Goal: Task Accomplishment & Management: Use online tool/utility

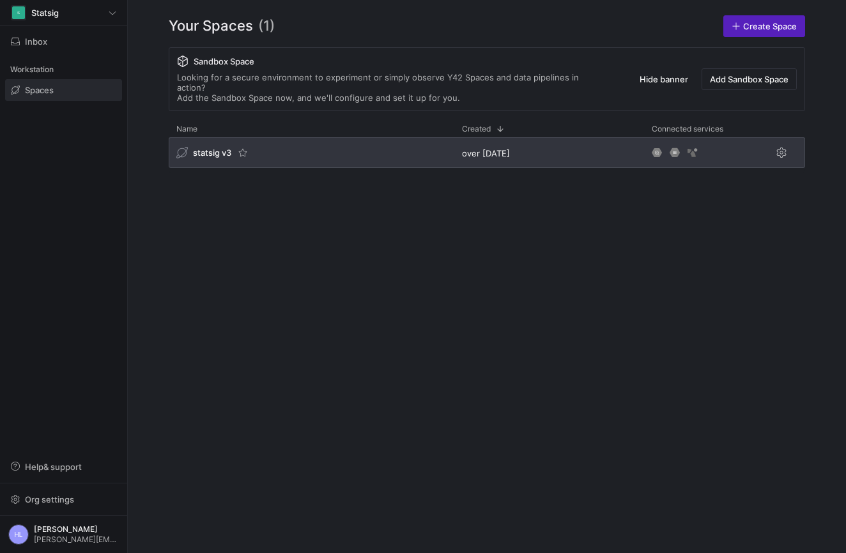
click at [208, 148] on span "statsig v3" at bounding box center [212, 153] width 38 height 10
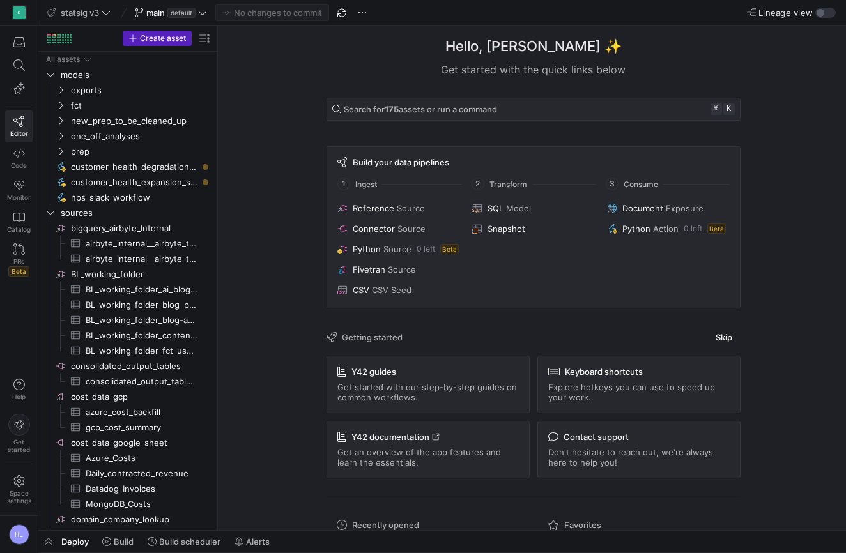
click at [288, 147] on div "Hello, [PERSON_NAME] ✨ Get started with the quick links below Search for 175 as…" at bounding box center [533, 278] width 620 height 505
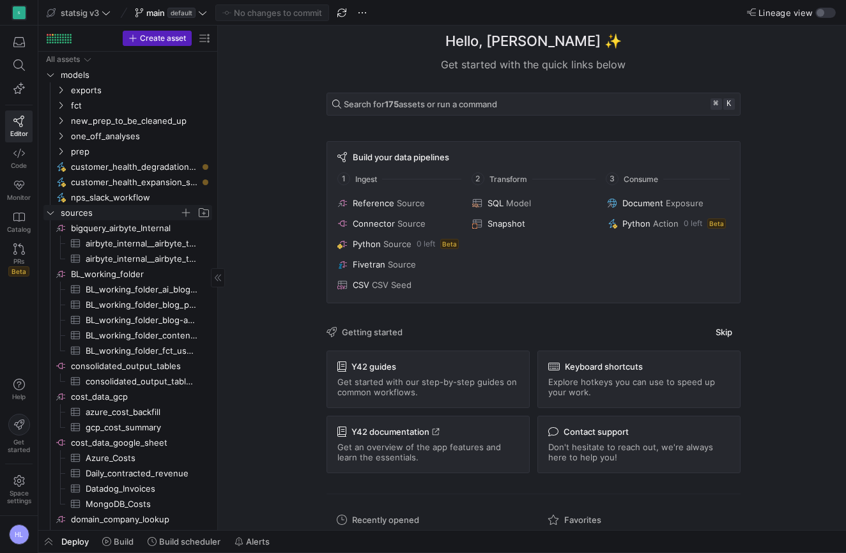
click at [49, 215] on icon "Press SPACE to select this row." at bounding box center [50, 213] width 9 height 8
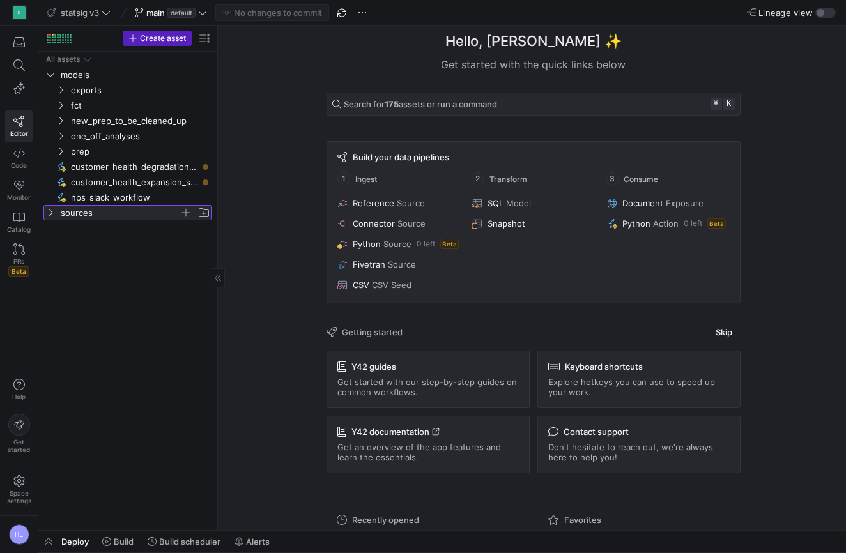
click at [49, 214] on icon at bounding box center [50, 213] width 9 height 8
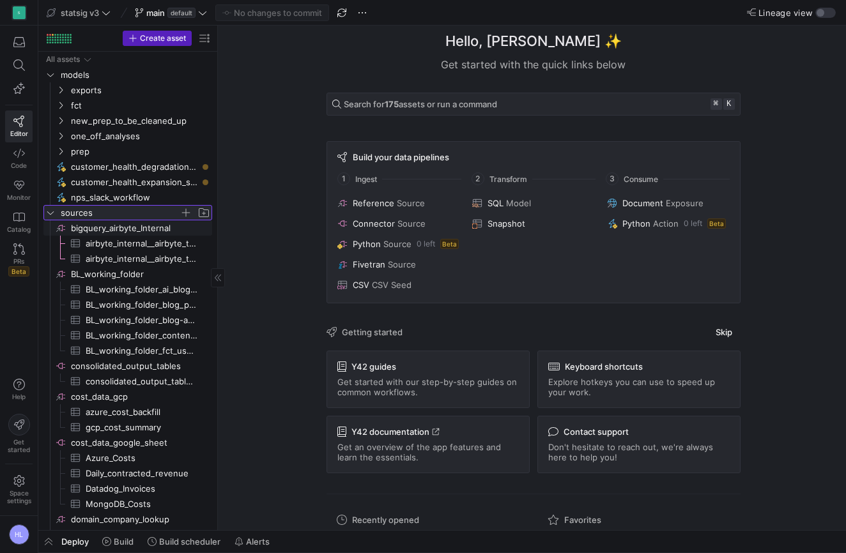
click at [48, 216] on icon at bounding box center [50, 213] width 9 height 8
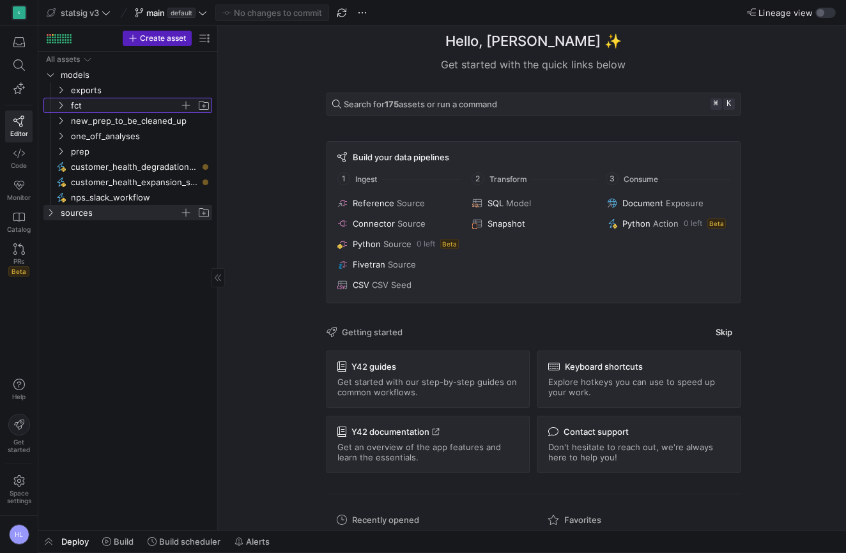
click at [62, 107] on icon "Press SPACE to select this row." at bounding box center [60, 106] width 9 height 8
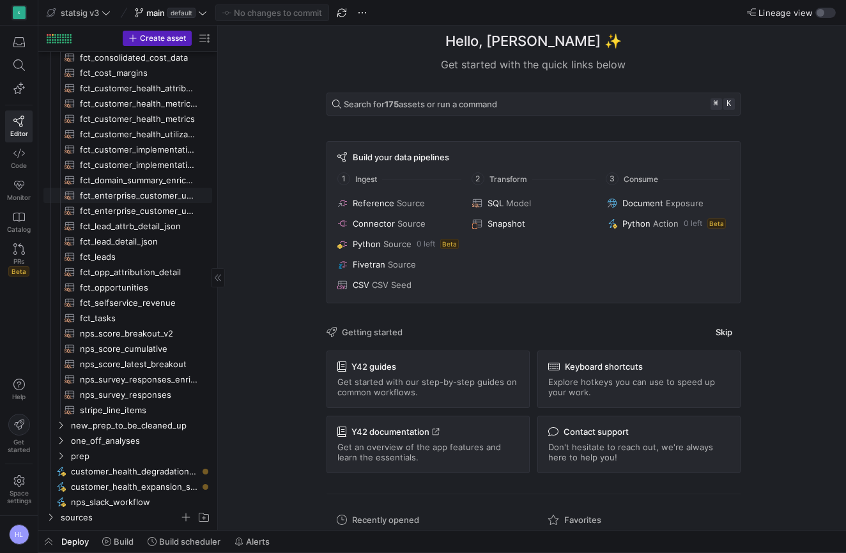
scroll to position [79, 0]
click at [105, 275] on span "fct_opp_attribution_detail​​​​​​​​​​" at bounding box center [139, 272] width 118 height 15
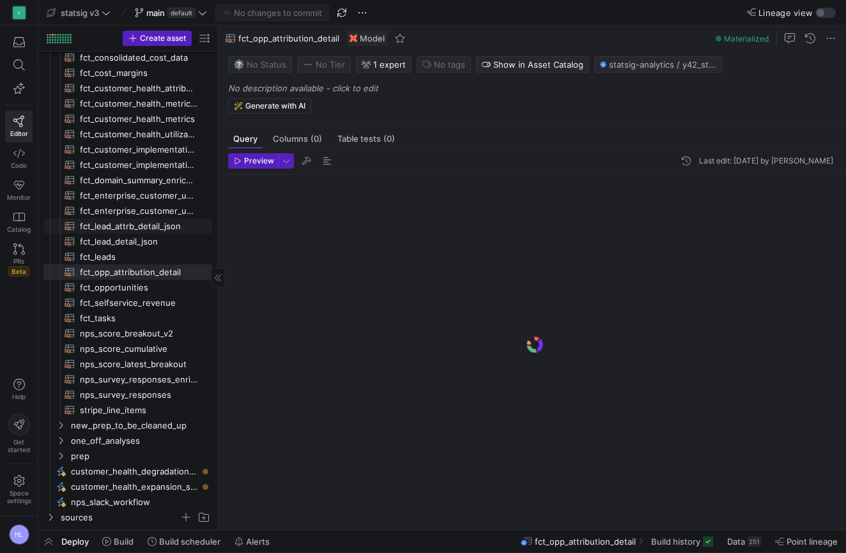
click at [142, 224] on span "fct_lead_attrb_detail_json​​​​​​​​​​" at bounding box center [139, 226] width 118 height 15
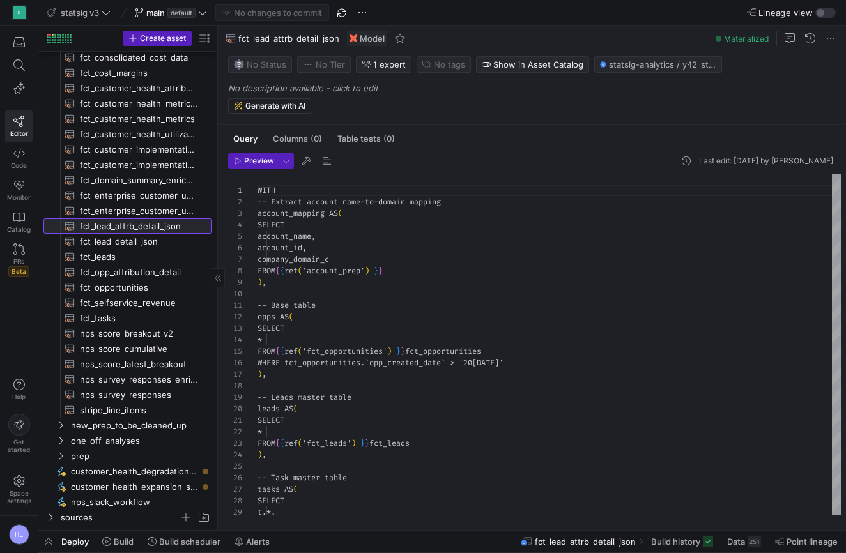
scroll to position [115, 0]
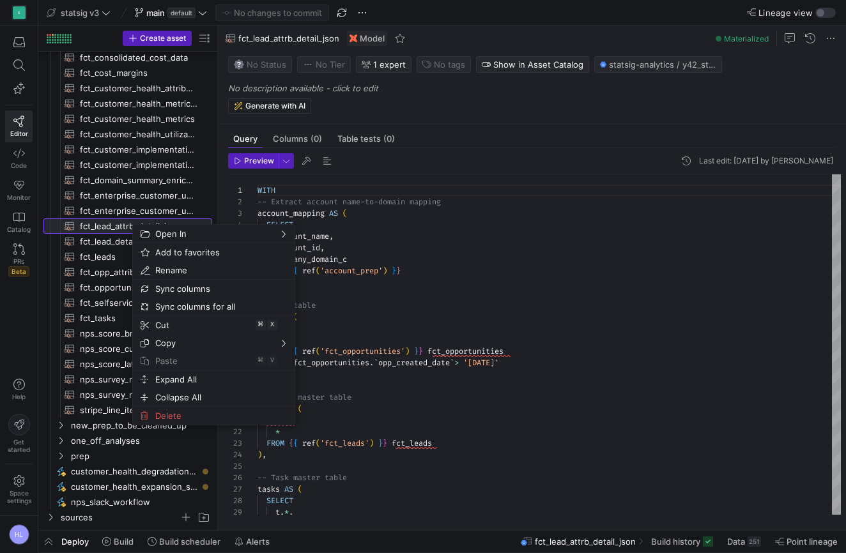
click at [125, 224] on span "fct_lead_attrb_detail_json​​​​​​​​​​" at bounding box center [139, 226] width 118 height 15
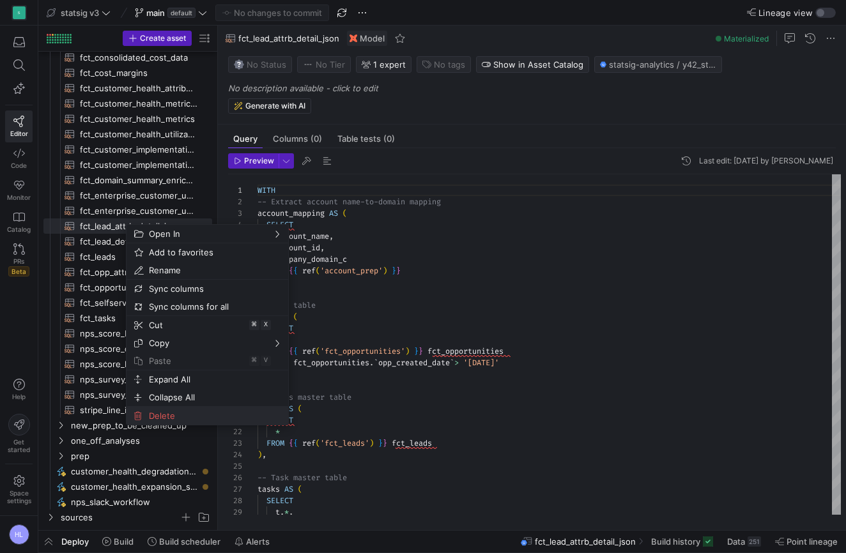
click at [163, 420] on span "Delete" at bounding box center [196, 416] width 105 height 18
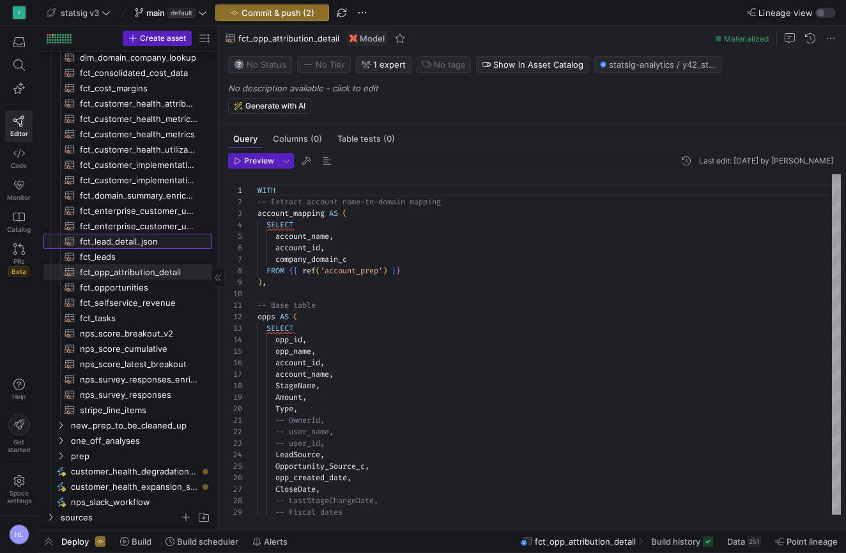
scroll to position [58, 0]
click at [150, 270] on span "fct_opp_attribution_detail​​​​​​​​​​" at bounding box center [139, 272] width 118 height 15
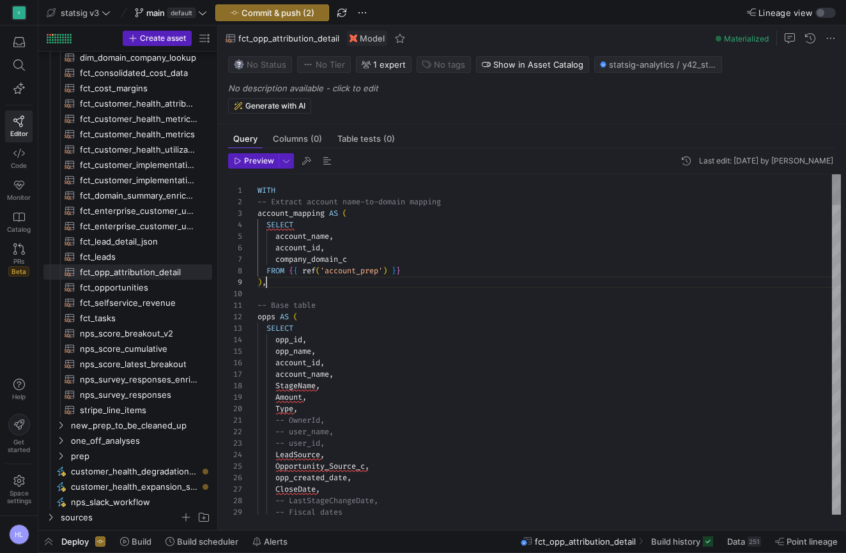
click at [408, 285] on div ") ," at bounding box center [548, 282] width 583 height 11
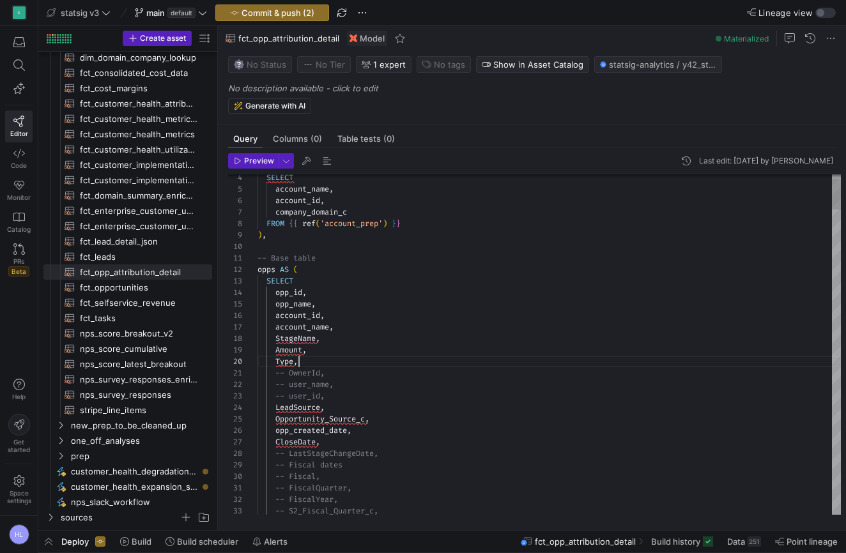
click at [386, 359] on div "Type ," at bounding box center [548, 361] width 583 height 11
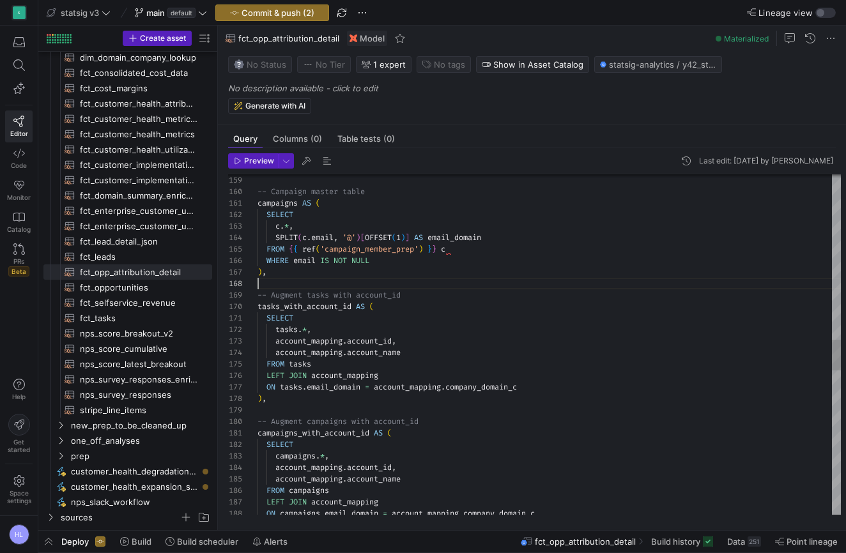
click at [325, 287] on div at bounding box center [548, 283] width 583 height 11
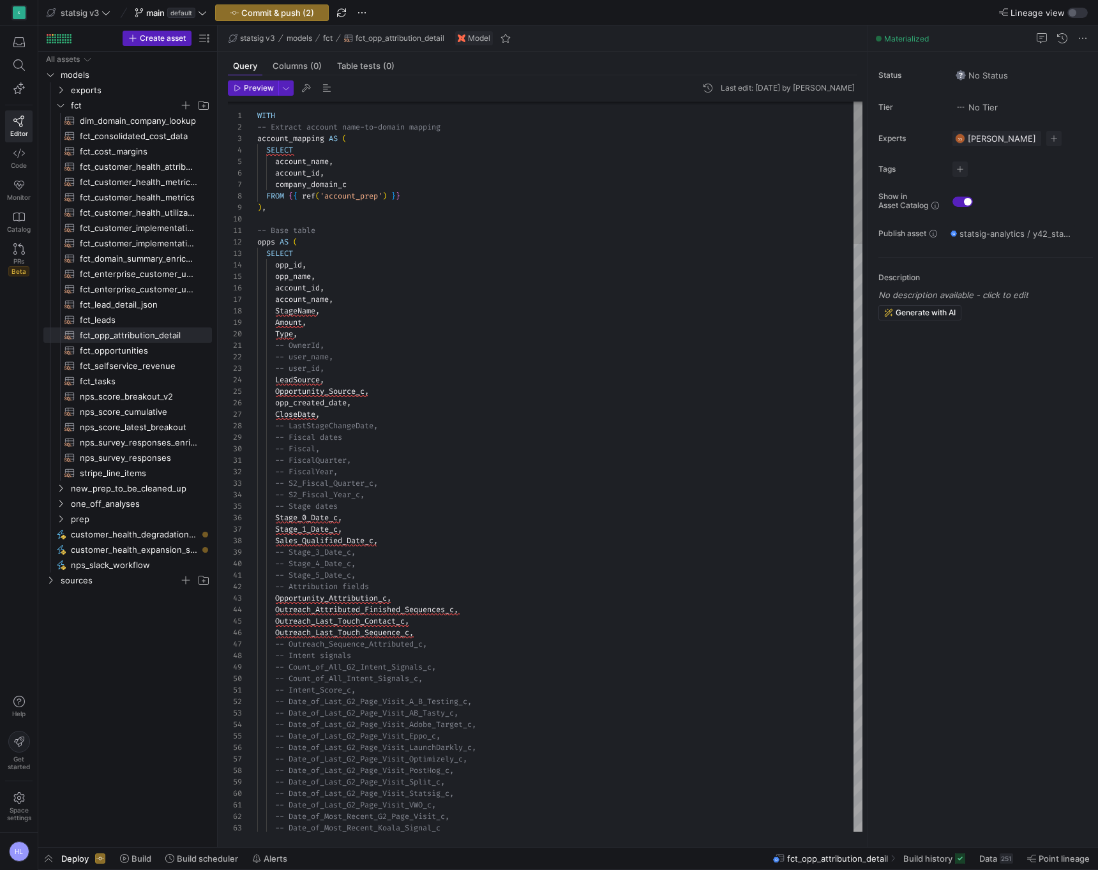
scroll to position [0, 0]
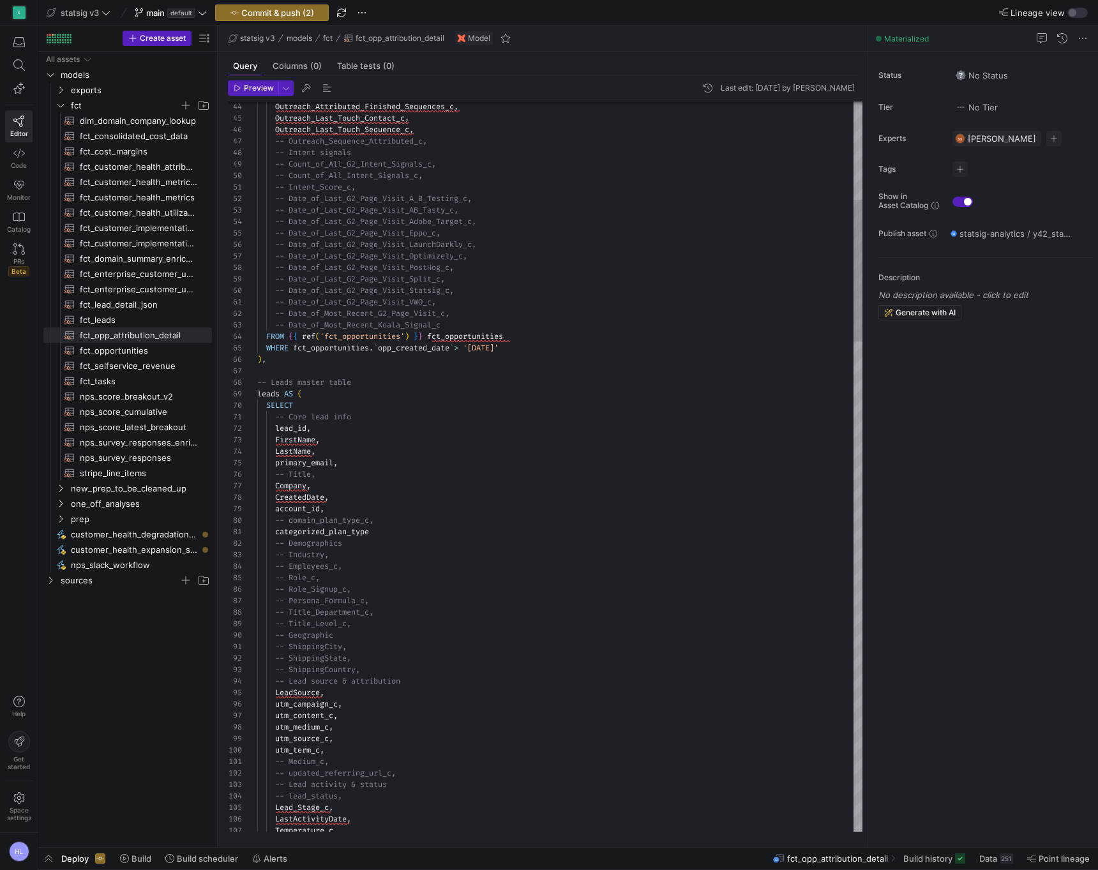
click at [389, 552] on div "-- Persona_Formula_c," at bounding box center [559, 600] width 605 height 11
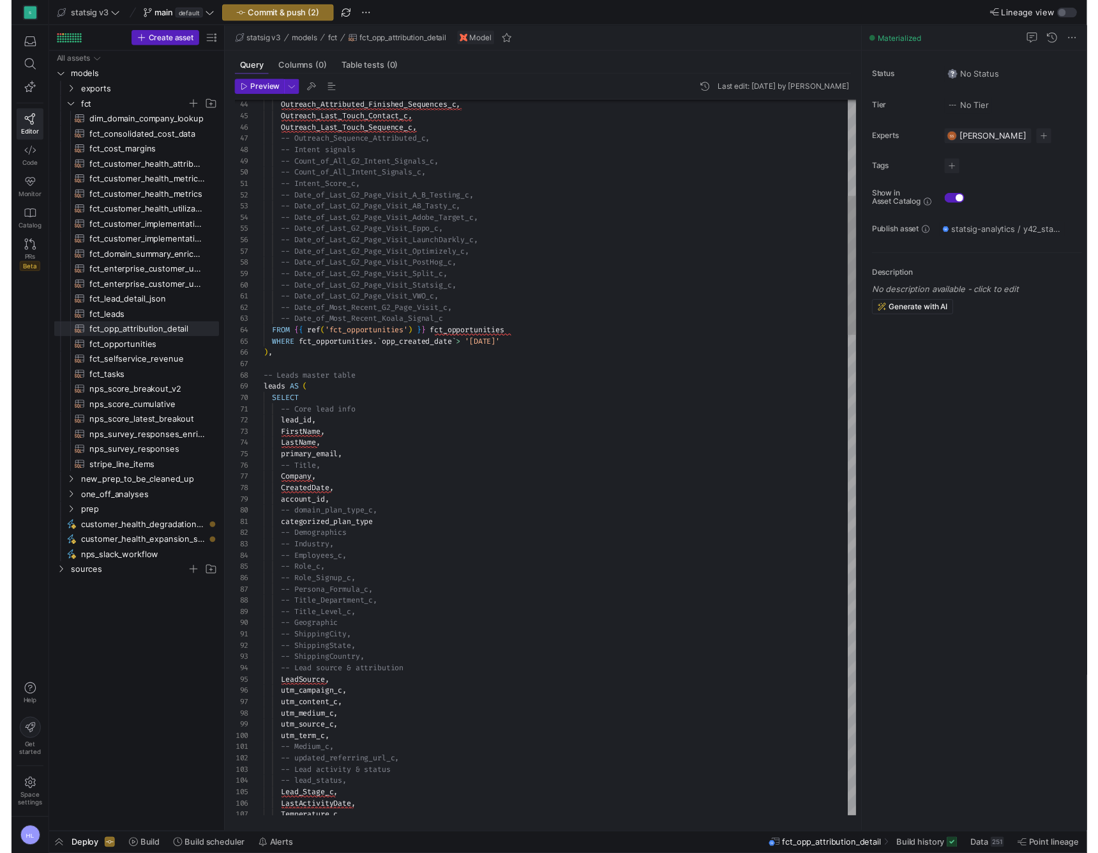
scroll to position [69, 115]
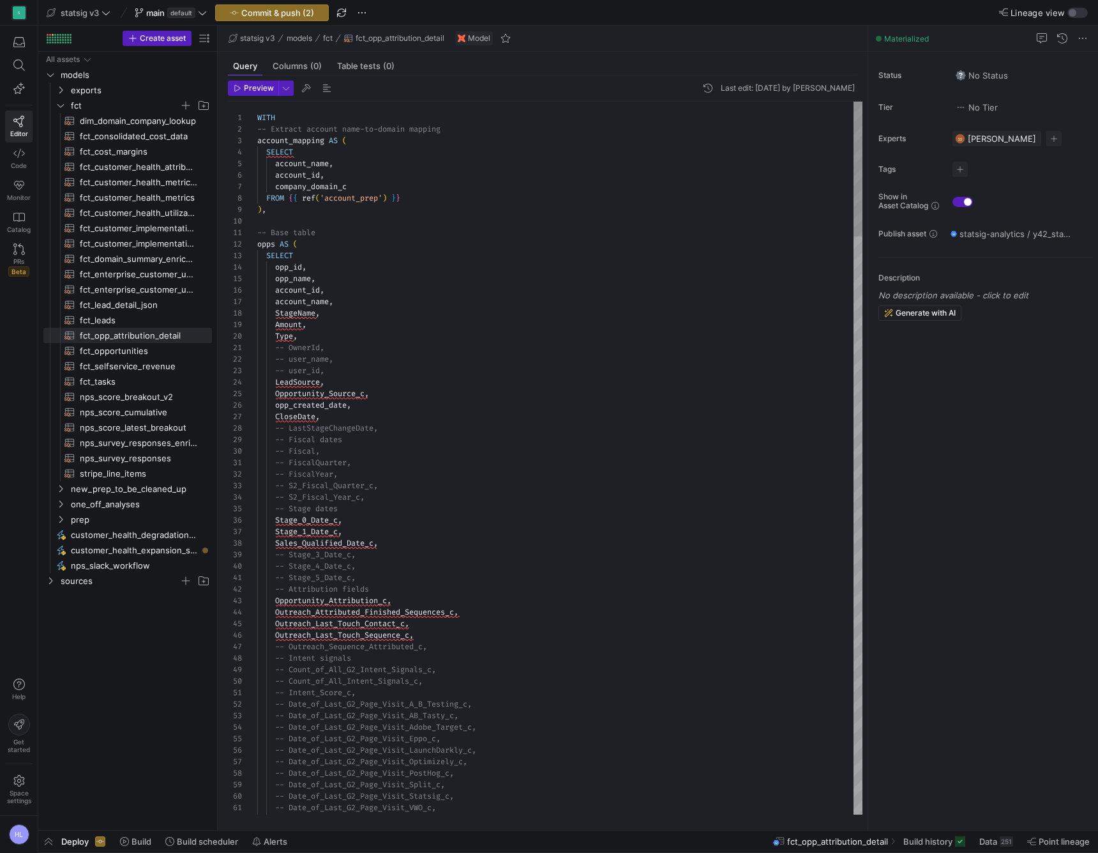
type textarea "-- Base table opps AS ( SELECT opp_id, opp_name, account_id, account_name, Stag…"
click at [319, 324] on div "Amount ," at bounding box center [559, 324] width 605 height 11
click at [294, 13] on span "Commit & push (2)" at bounding box center [277, 13] width 73 height 10
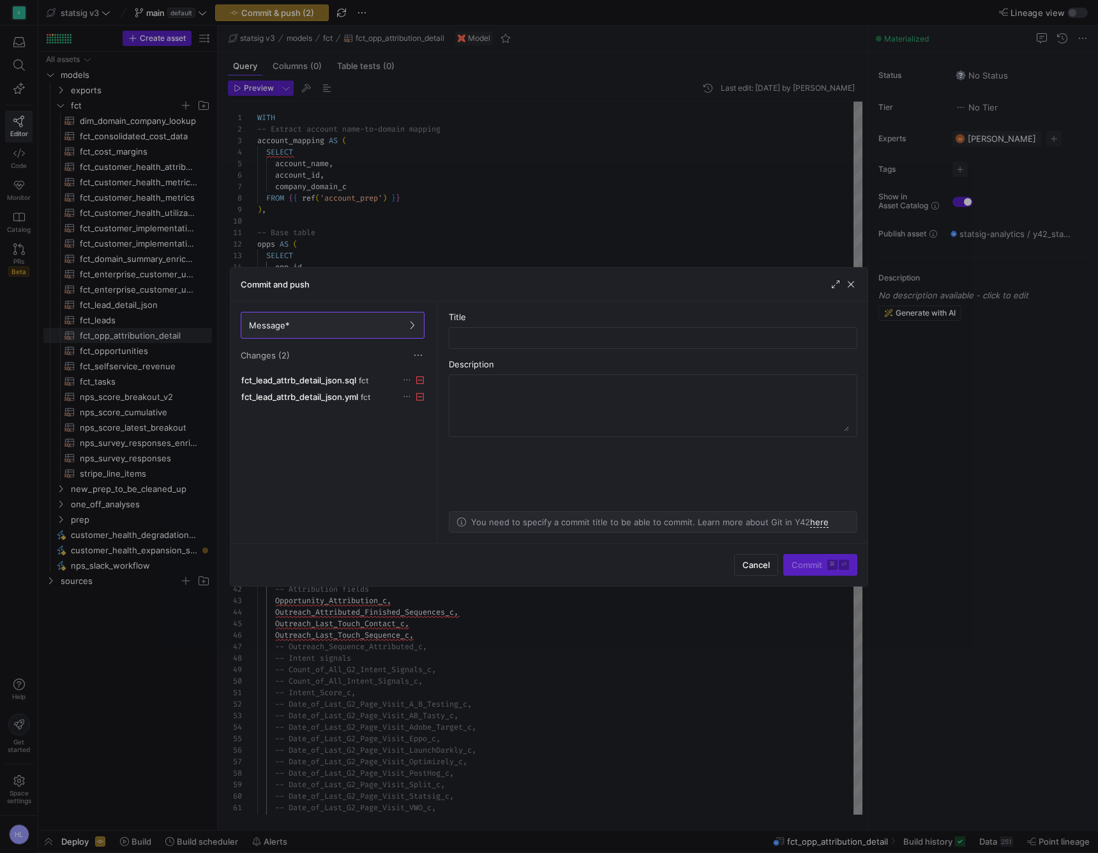
click at [732, 490] on as-split-area "Title Description You need to specify a commit title to be able to commit. Lear…" at bounding box center [653, 421] width 429 height 241
click at [692, 348] on div at bounding box center [653, 338] width 409 height 22
type input "D"
type input "Removing outdated attb SQL file"
click at [769, 552] on kbd "⏎" at bounding box center [844, 564] width 10 height 10
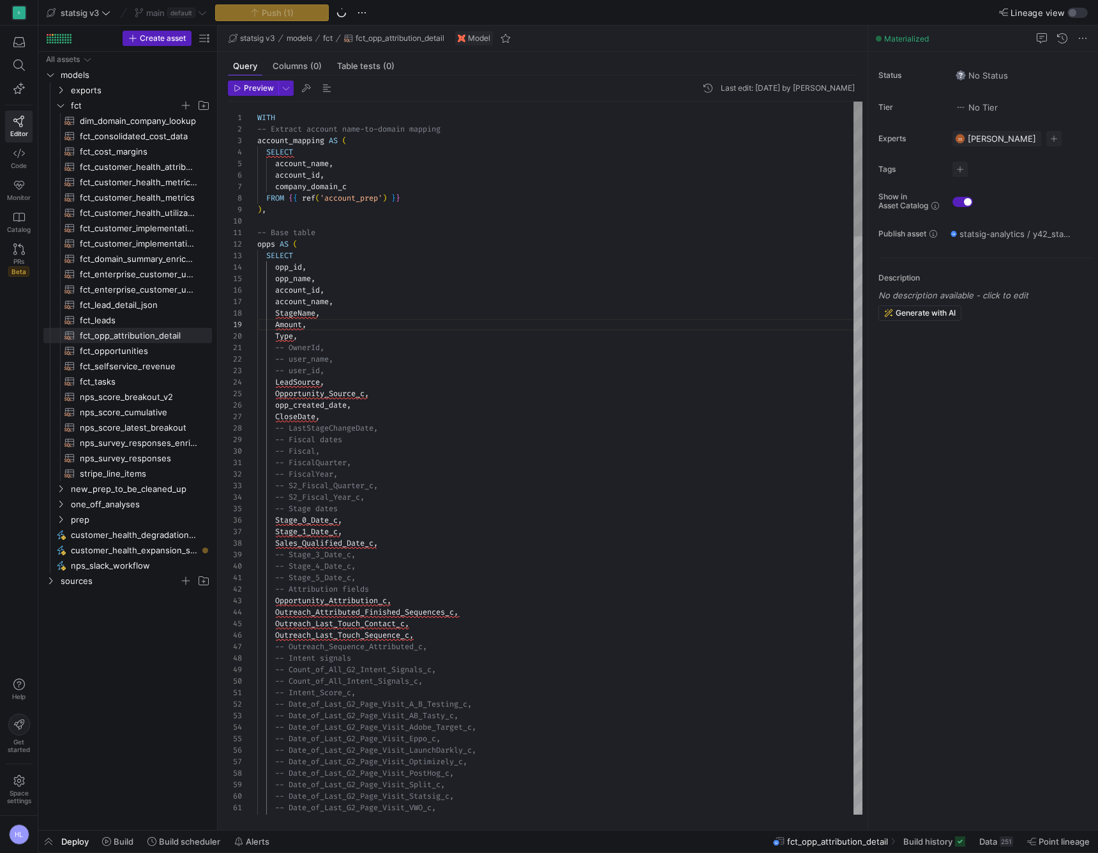
scroll to position [0, 0]
click at [480, 195] on div "FROM { { ref ( 'account_prep' ) } }" at bounding box center [559, 197] width 605 height 11
click at [699, 191] on div "company_domain_c" at bounding box center [559, 186] width 605 height 11
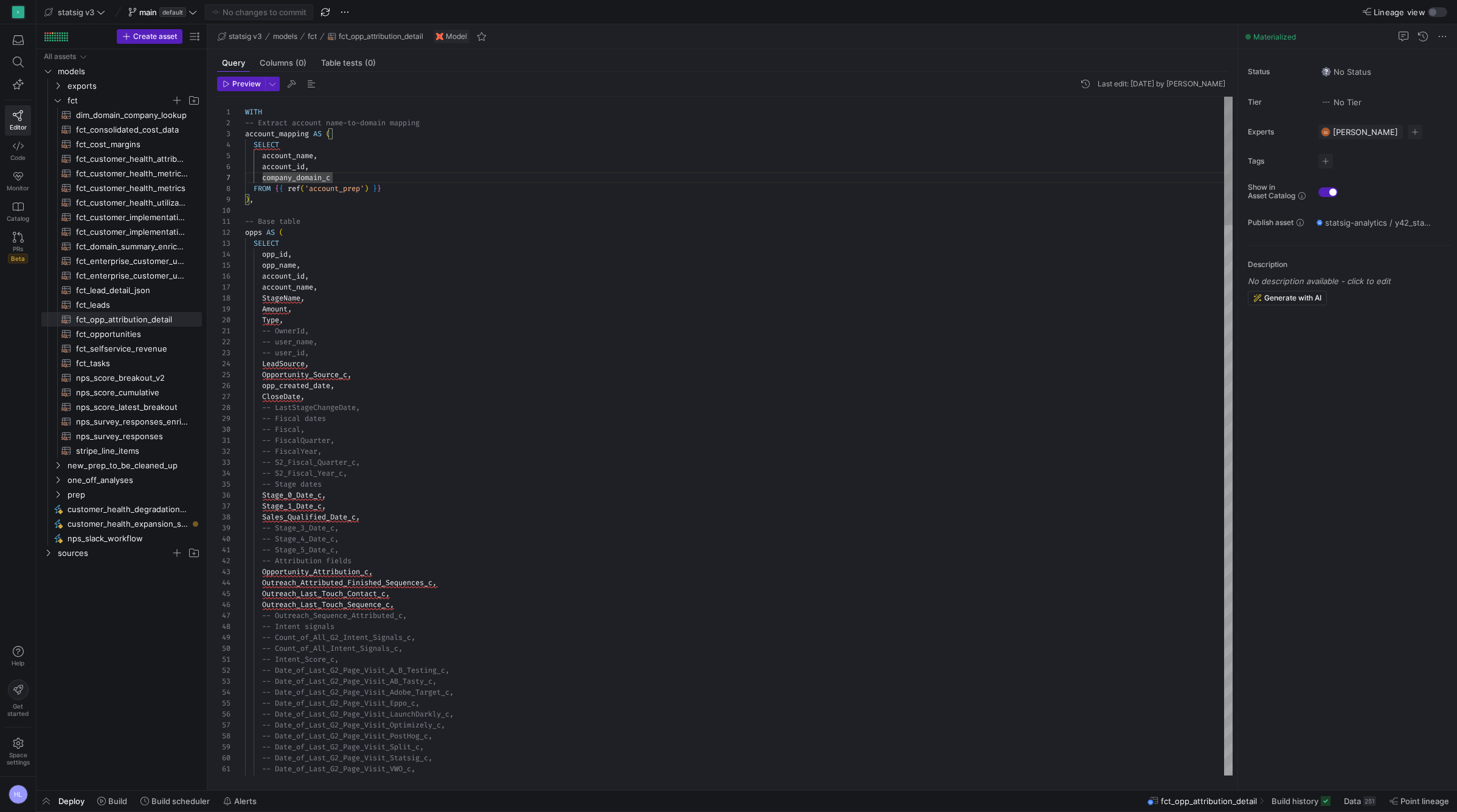
scroll to position [76, 62]
click at [389, 300] on div "StageName ," at bounding box center [738, 297] width 988 height 10
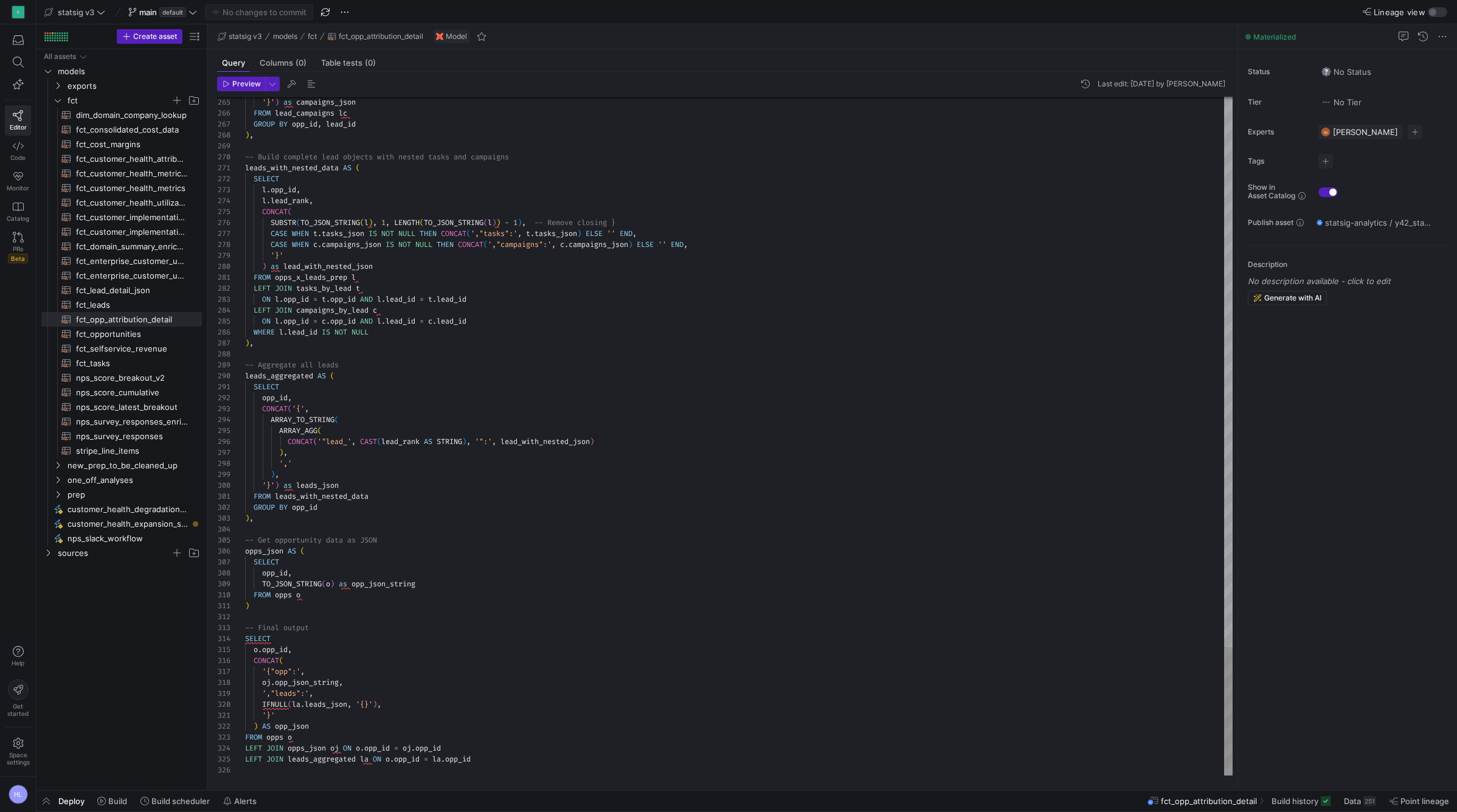
click at [346, 459] on div "','" at bounding box center [738, 463] width 988 height 10
click at [315, 525] on div "o . opp_id ," at bounding box center [738, 648] width 988 height 10
click at [309, 525] on span at bounding box center [307, 671] width 4 height 10
click at [281, 525] on span "opp_id" at bounding box center [274, 573] width 26 height 10
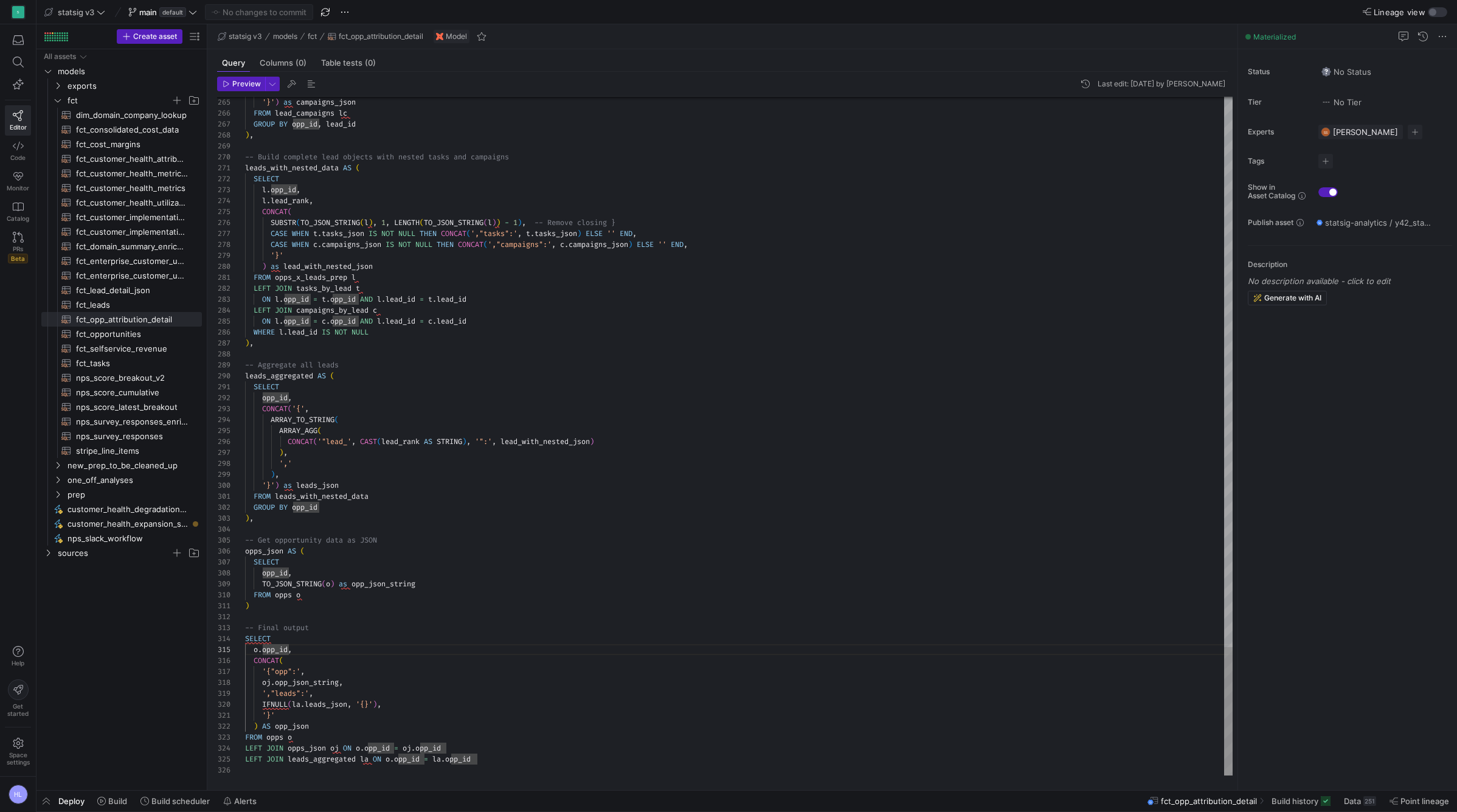
scroll to position [76, 35]
click at [289, 525] on div ")" at bounding box center [738, 604] width 988 height 10
click at [304, 525] on div "CONCAT (" at bounding box center [738, 660] width 988 height 10
click at [298, 525] on div "o . opp_id ," at bounding box center [738, 648] width 988 height 10
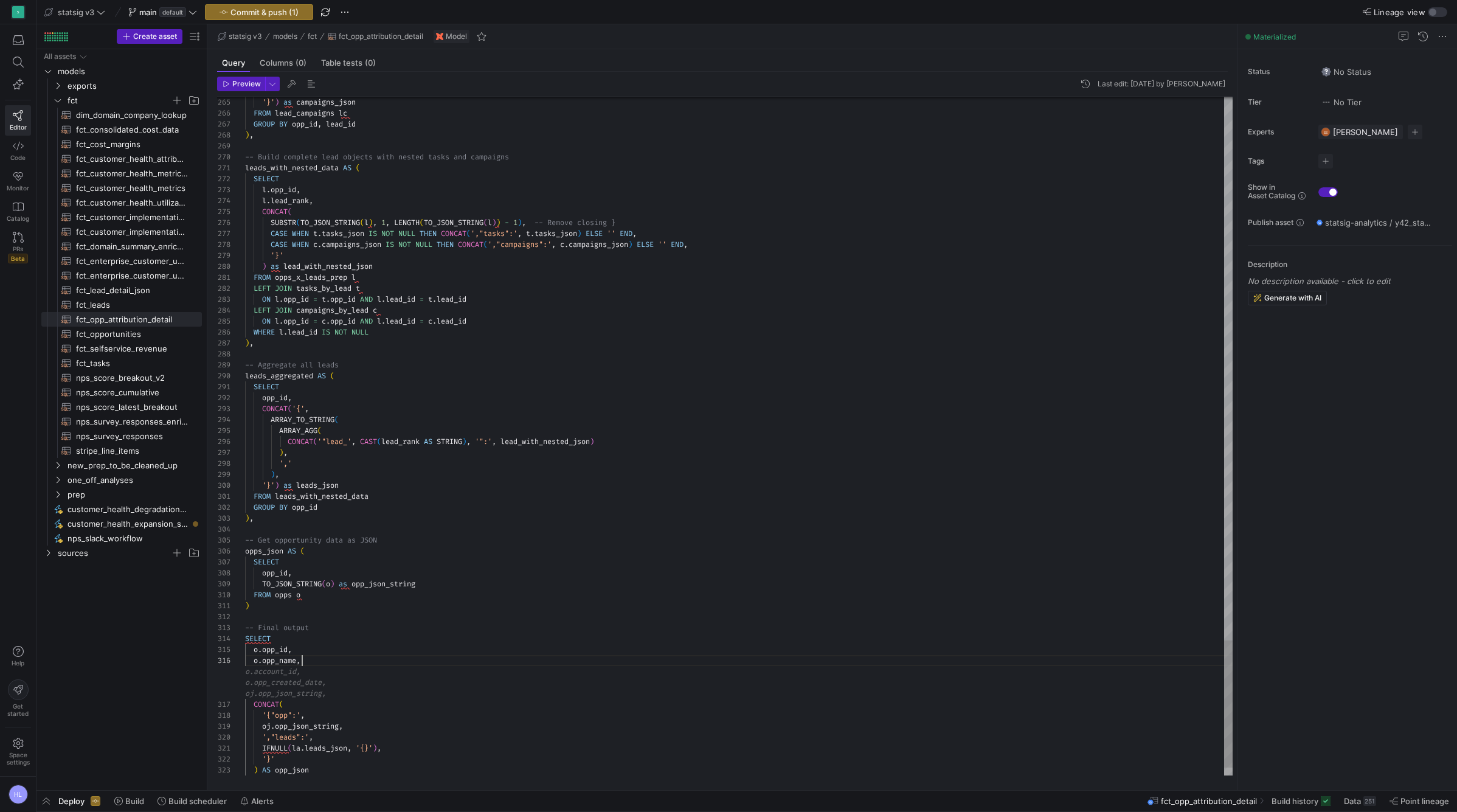
scroll to position [54, 57]
click at [317, 525] on span "opp_json_string" at bounding box center [307, 693] width 64 height 10
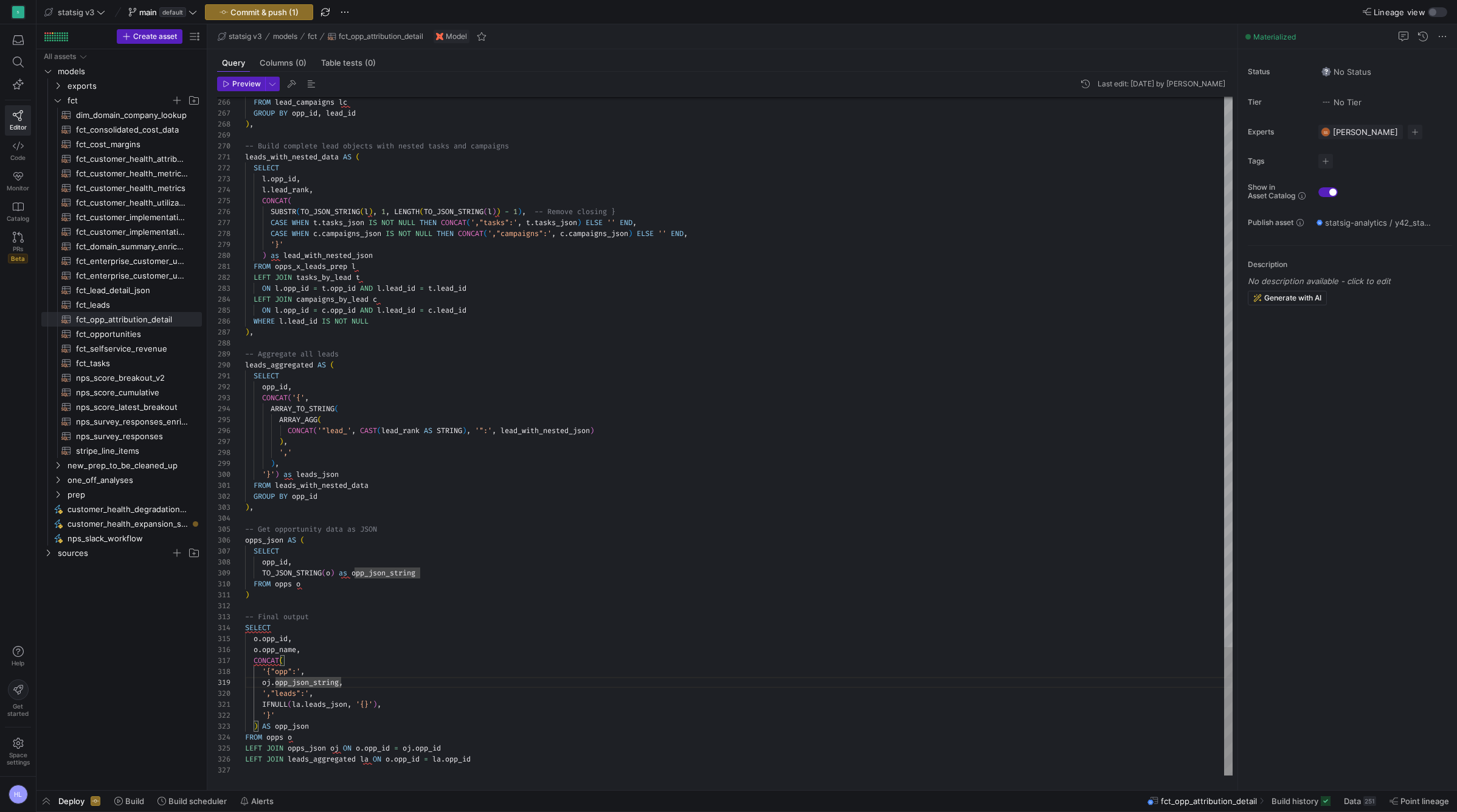
click at [341, 525] on div "o . opp_id ," at bounding box center [738, 638] width 988 height 10
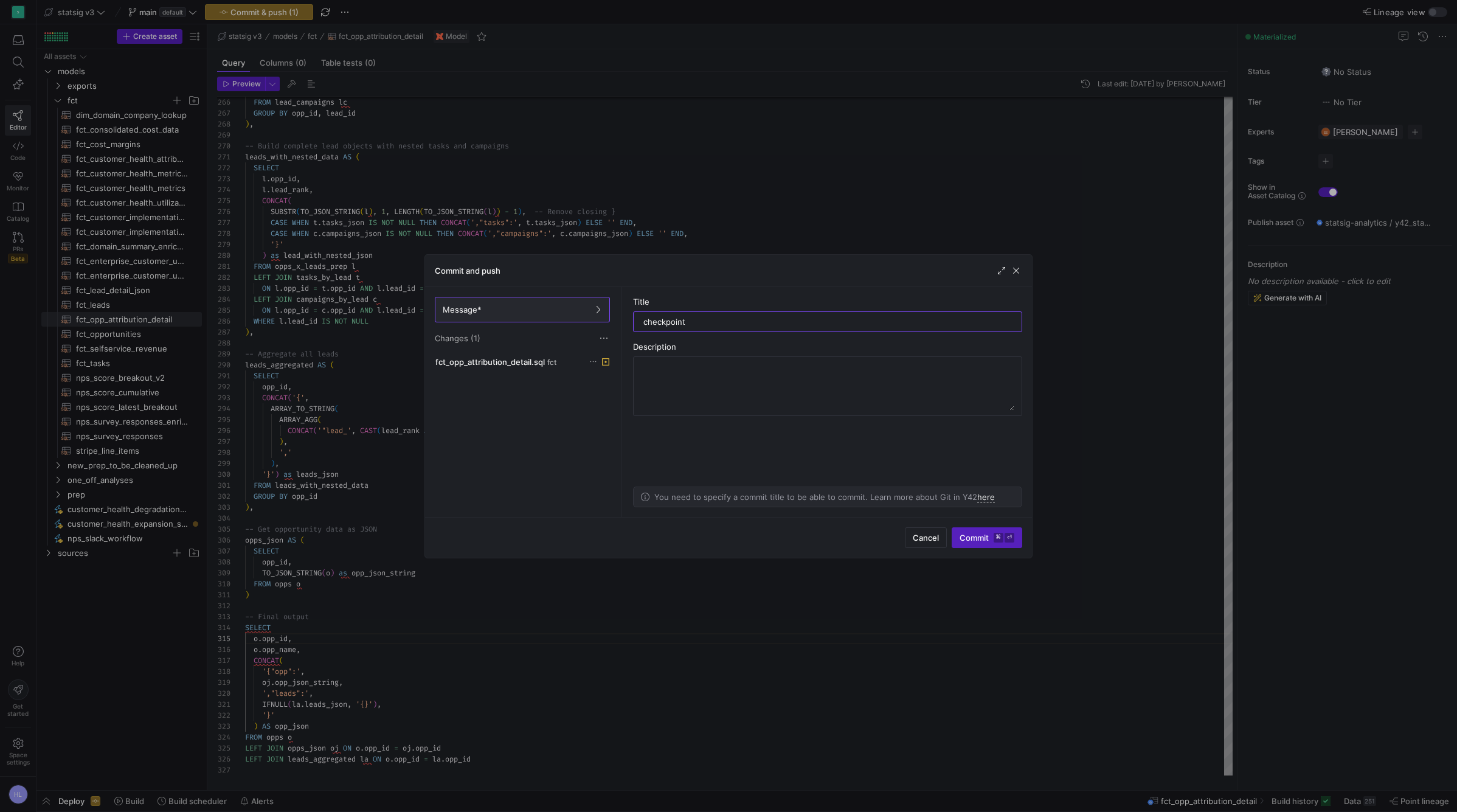
click at [309, 525] on div at bounding box center [728, 406] width 1457 height 812
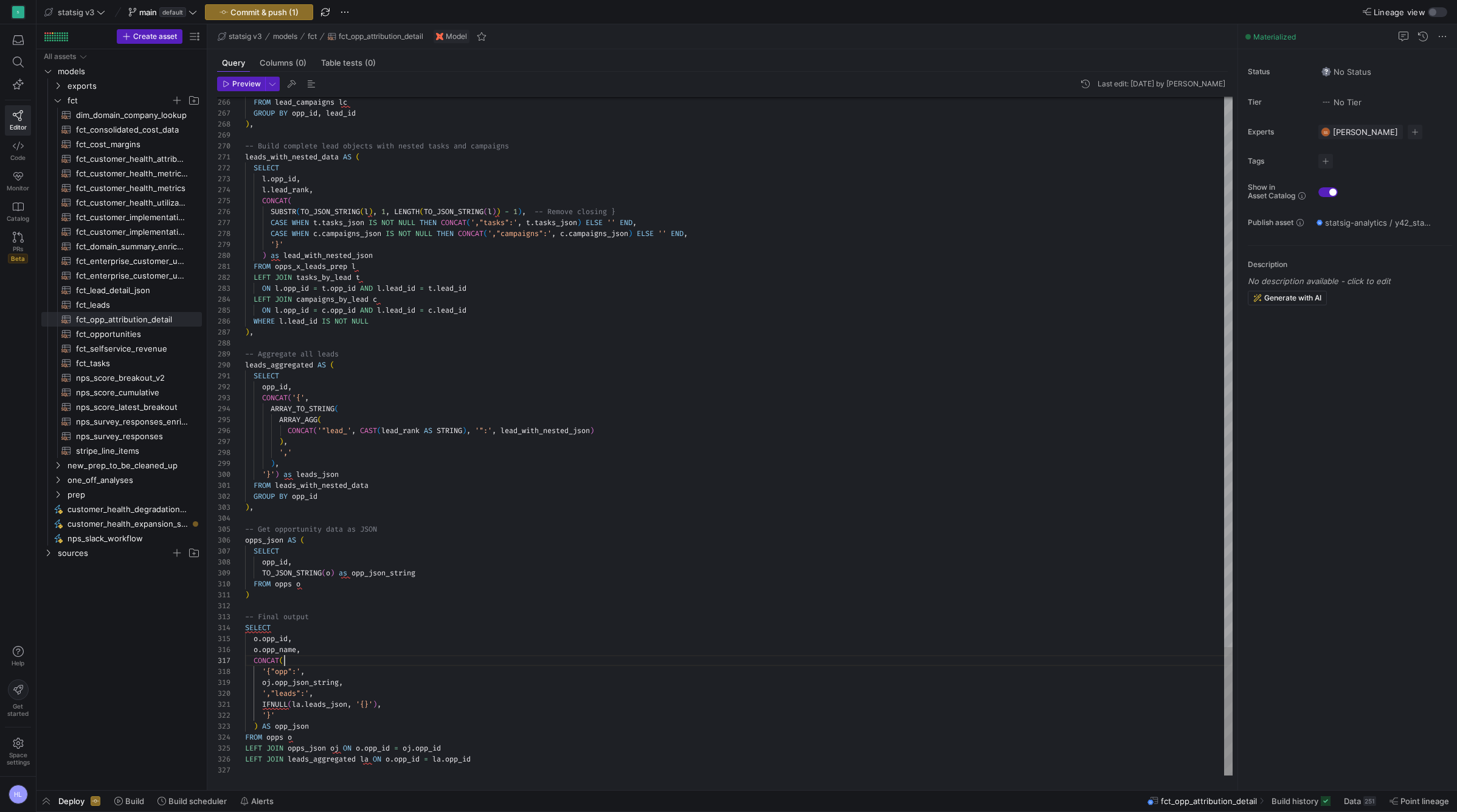
click at [361, 525] on div "CONCAT (" at bounding box center [738, 660] width 988 height 10
click at [348, 525] on div "',"leads":' ," at bounding box center [738, 692] width 988 height 10
click at [323, 525] on span "leads_json" at bounding box center [326, 703] width 43 height 10
click at [328, 525] on div ") AS opp_json" at bounding box center [738, 725] width 988 height 10
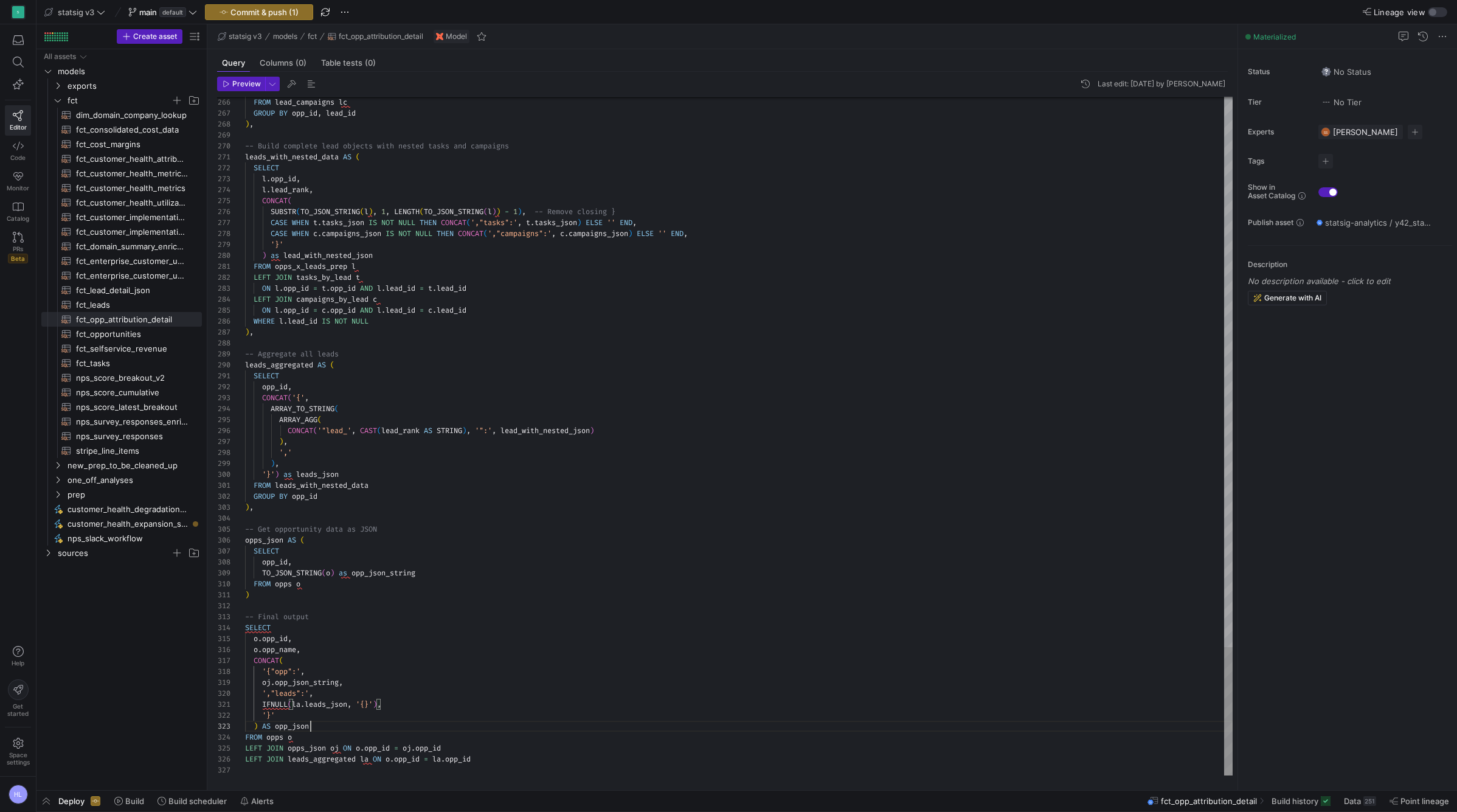
scroll to position [22, 66]
click at [322, 525] on span "leads_json" at bounding box center [326, 703] width 43 height 10
click at [286, 525] on span "',"leads":'" at bounding box center [285, 693] width 47 height 10
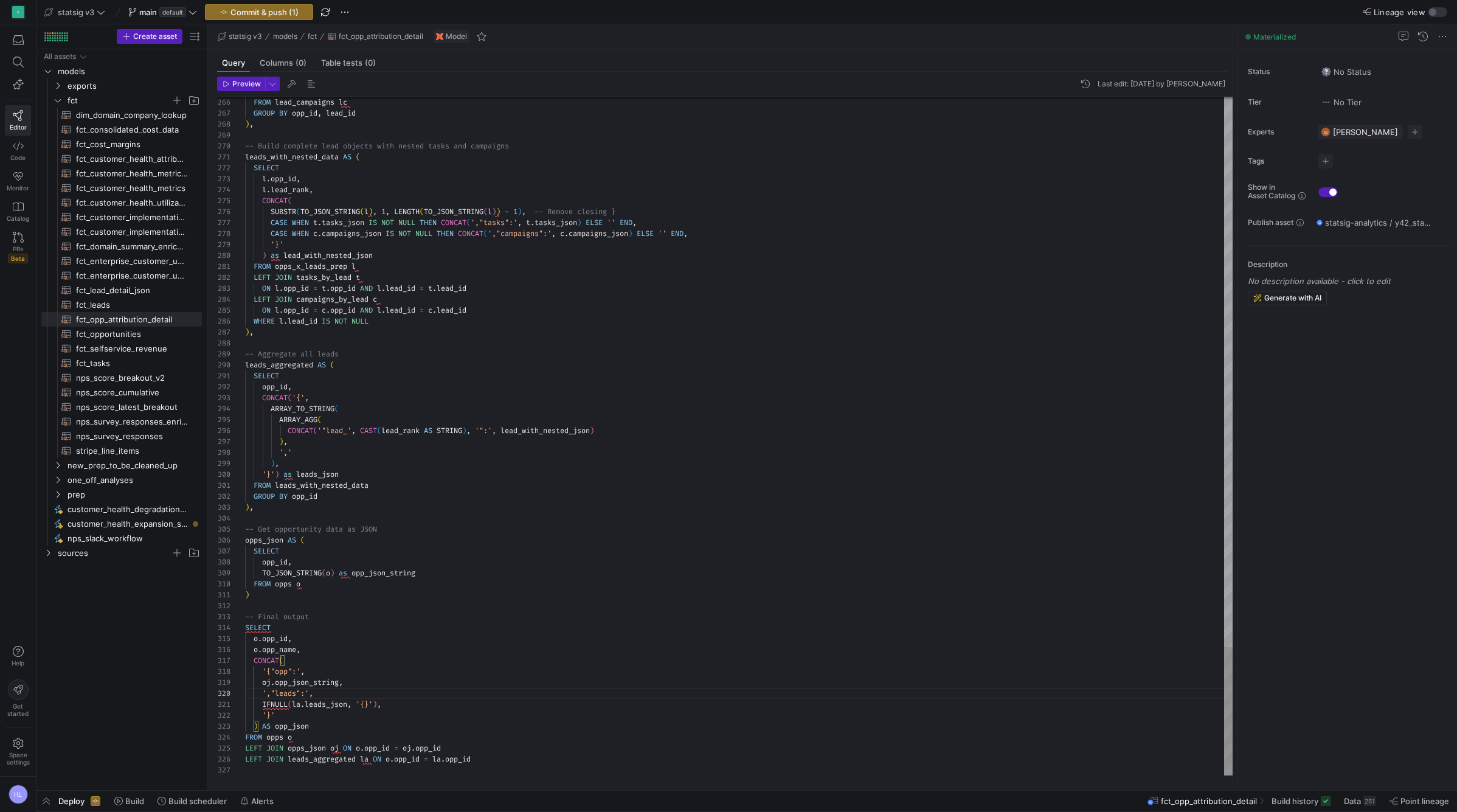
scroll to position [98, 40]
type textarea "IFNULL(la.leads_json, '{}'), '}' ) AS opp_json FROM opps o LEFT JOIN opps_json …"
